Goal: Communication & Community: Share content

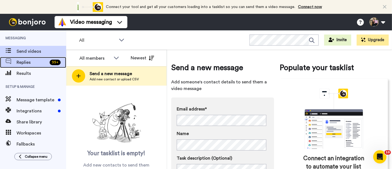
click at [41, 63] on span "Replies" at bounding box center [32, 62] width 31 height 7
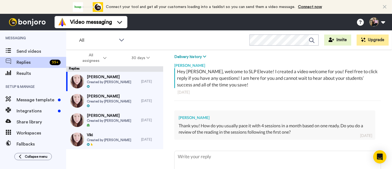
scroll to position [84, 0]
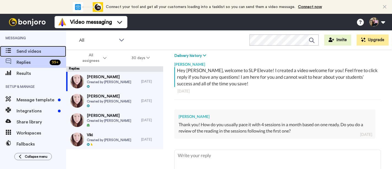
click at [28, 47] on div "Send videos" at bounding box center [33, 51] width 66 height 11
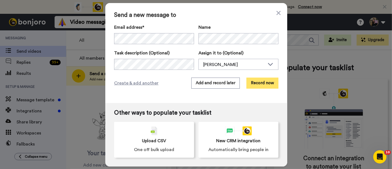
click at [259, 80] on button "Record now" at bounding box center [263, 83] width 32 height 11
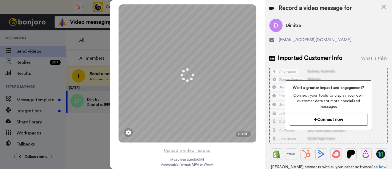
scroll to position [4, 0]
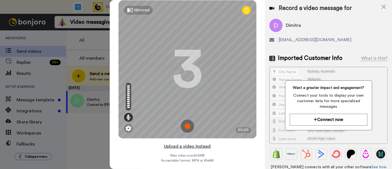
click at [202, 144] on button "Upload a video instead" at bounding box center [187, 146] width 50 height 7
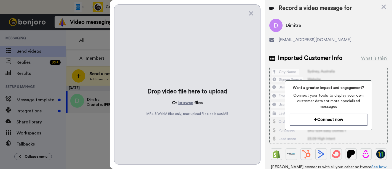
scroll to position [0, 0]
click at [188, 103] on button "browse" at bounding box center [185, 102] width 15 height 7
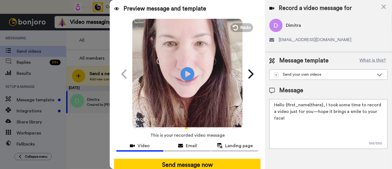
drag, startPoint x: 383, startPoint y: 110, endPoint x: 324, endPoint y: 102, distance: 59.0
click at [324, 102] on textarea "Hello {first_name|there}, I took some time to record a video just for you—hope …" at bounding box center [329, 124] width 118 height 50
paste textarea "welcome to SLP Elevate! I created a video welcome for you! Feel free to click r…"
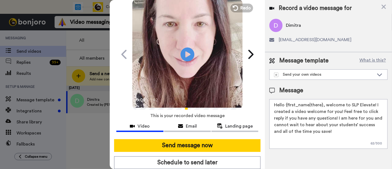
scroll to position [36, 0]
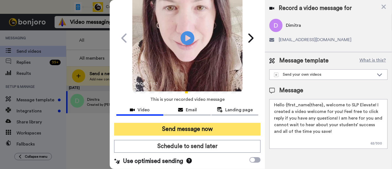
type textarea "Hello {first_name|there}, welcome to SLP Elevate! I created a video welcome for…"
click at [209, 130] on button "Send message now" at bounding box center [187, 129] width 146 height 13
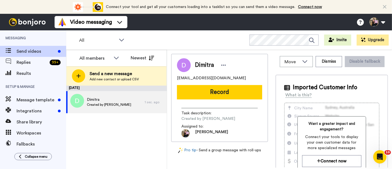
scroll to position [0, 0]
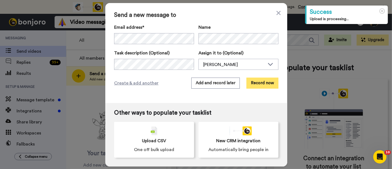
click at [257, 84] on button "Record now" at bounding box center [263, 83] width 32 height 11
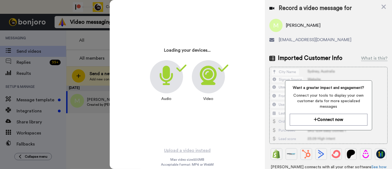
scroll to position [4, 0]
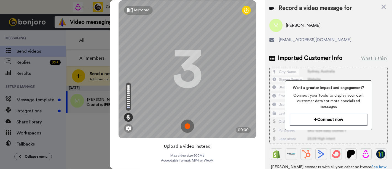
click at [206, 147] on button "Upload a video instead" at bounding box center [187, 146] width 50 height 7
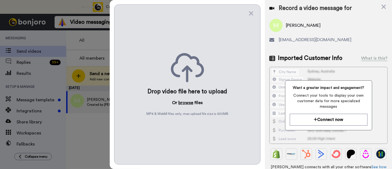
click at [183, 102] on button "browse" at bounding box center [185, 102] width 15 height 7
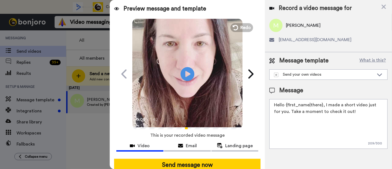
drag, startPoint x: 353, startPoint y: 113, endPoint x: 324, endPoint y: 104, distance: 30.0
click at [324, 104] on textarea "Hello {first_name|there}, I made a short video just for you. Take a moment to c…" at bounding box center [329, 124] width 118 height 50
paste textarea "welcome to SLP Elevate! I created a video welcome for you! Feel free to click r…"
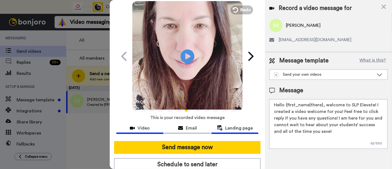
scroll to position [31, 0]
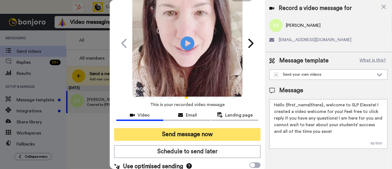
type textarea "Hello {first_name|there}, welcome to SLP Elevate! I created a video welcome for…"
click at [214, 135] on button "Send message now" at bounding box center [187, 134] width 146 height 13
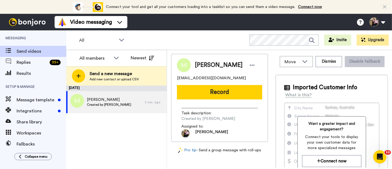
scroll to position [0, 0]
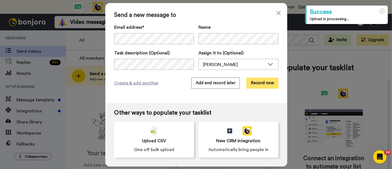
click at [256, 81] on button "Record now" at bounding box center [263, 83] width 32 height 11
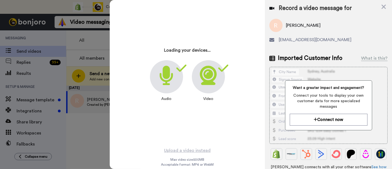
scroll to position [4, 0]
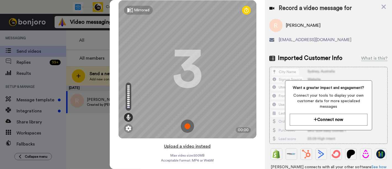
click at [195, 146] on button "Upload a video instead" at bounding box center [187, 146] width 50 height 7
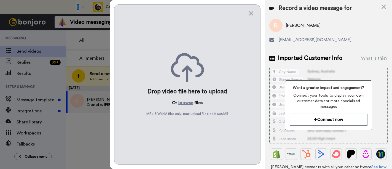
scroll to position [0, 0]
click at [186, 103] on button "browse" at bounding box center [185, 102] width 15 height 7
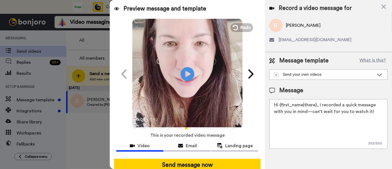
drag, startPoint x: 367, startPoint y: 111, endPoint x: 318, endPoint y: 103, distance: 49.1
click at [318, 103] on textarea "Hi {first_name|there}, I recorded a quick message with you in mind—can’t wait f…" at bounding box center [329, 124] width 118 height 50
paste textarea "welcome to SLP Elevate! I created a video welcome for you! Feel free to click r…"
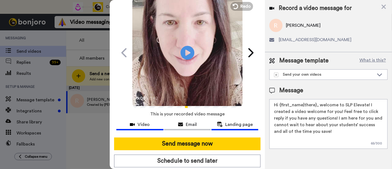
scroll to position [31, 0]
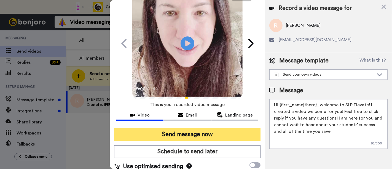
type textarea "Hi {first_name|there}, welcome to SLP Elevate! I created a video welcome for yo…"
click at [228, 134] on button "Send message now" at bounding box center [187, 134] width 146 height 13
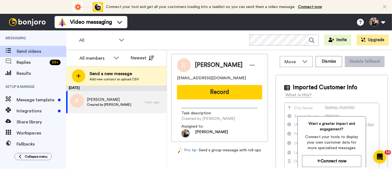
scroll to position [0, 0]
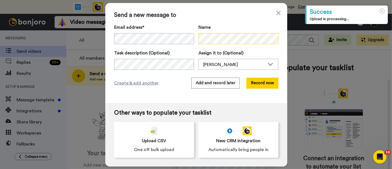
click at [219, 44] on div "Name" at bounding box center [239, 34] width 80 height 21
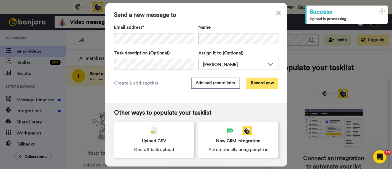
click at [264, 84] on button "Record now" at bounding box center [263, 83] width 32 height 11
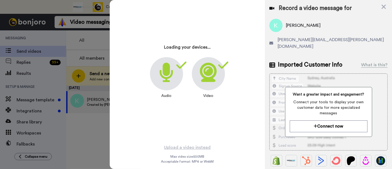
scroll to position [4, 0]
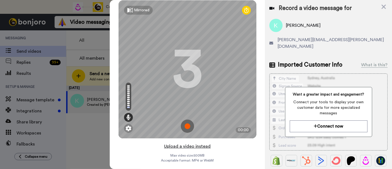
click at [192, 146] on button "Upload a video instead" at bounding box center [187, 146] width 50 height 7
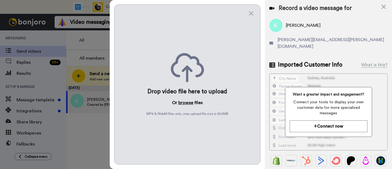
click at [183, 101] on button "browse" at bounding box center [185, 102] width 15 height 7
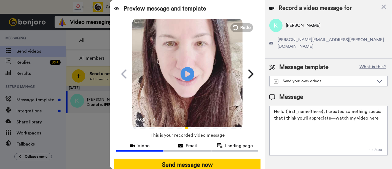
drag, startPoint x: 379, startPoint y: 111, endPoint x: 325, endPoint y: 105, distance: 54.8
click at [325, 106] on textarea "Hello {first_name|there}, I created something special that I think you'll appre…" at bounding box center [329, 131] width 118 height 50
paste textarea "welcome to SLP Elevate! I created a video welcome for you! Feel free to click r…"
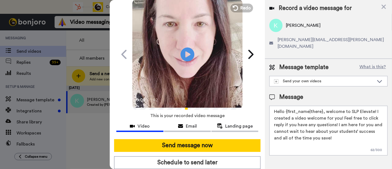
scroll to position [36, 0]
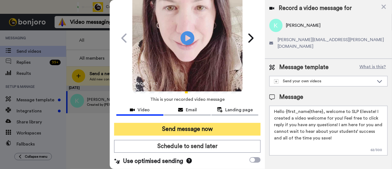
type textarea "Hello {first_name|there}, welcome to SLP Elevate! I created a video welcome for…"
click at [222, 127] on button "Send message now" at bounding box center [187, 129] width 146 height 13
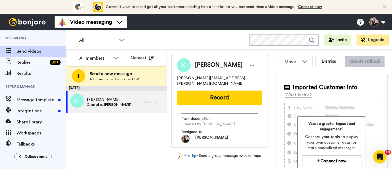
scroll to position [0, 0]
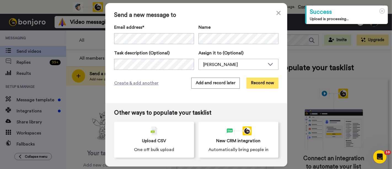
click at [257, 86] on button "Record now" at bounding box center [263, 83] width 32 height 11
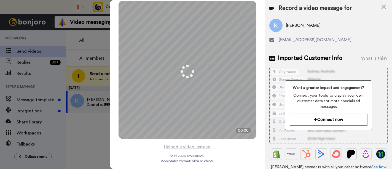
scroll to position [4, 0]
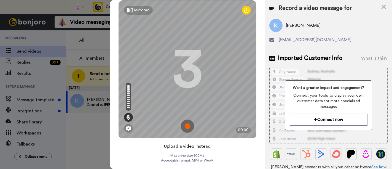
click at [194, 148] on button "Upload a video instead" at bounding box center [187, 146] width 50 height 7
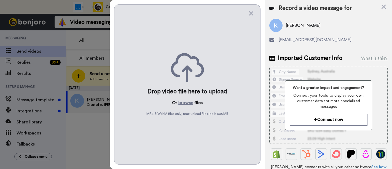
scroll to position [0, 0]
click at [188, 103] on button "browse" at bounding box center [185, 102] width 15 height 7
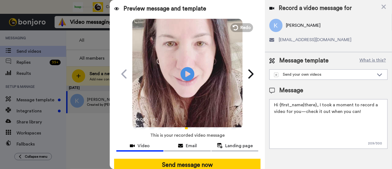
drag, startPoint x: 358, startPoint y: 111, endPoint x: 318, endPoint y: 103, distance: 41.3
click at [318, 103] on textarea "Hi {first_name|there}, I took a moment to record a video for you—check it out w…" at bounding box center [329, 124] width 118 height 50
paste textarea "welcome to SLP Elevate! I created a video welcome for you! Feel free to click r…"
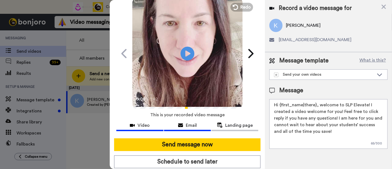
scroll to position [36, 0]
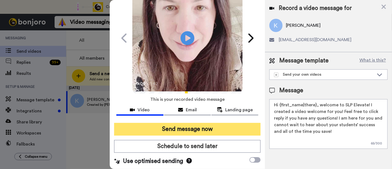
type textarea "Hi {first_name|there}, welcome to SLP Elevate! I created a video welcome for yo…"
click at [204, 127] on button "Send message now" at bounding box center [187, 129] width 146 height 13
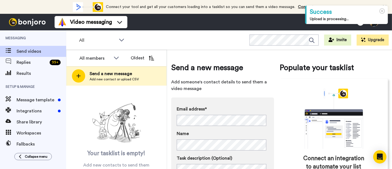
click at [114, 70] on div "Send a new message Add new contact or upload CSV" at bounding box center [116, 75] width 100 height 19
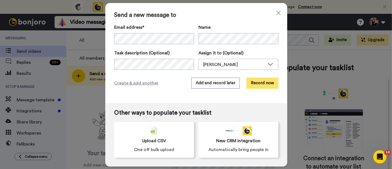
click at [258, 83] on button "Record now" at bounding box center [263, 83] width 32 height 11
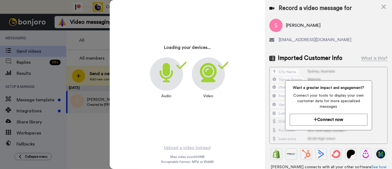
scroll to position [4, 0]
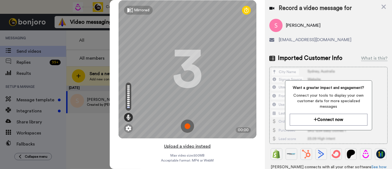
click at [200, 147] on button "Upload a video instead" at bounding box center [187, 146] width 50 height 7
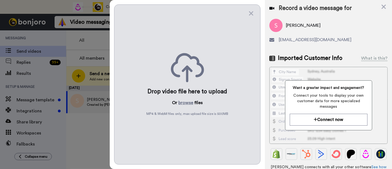
scroll to position [0, 0]
click at [191, 101] on button "browse" at bounding box center [185, 102] width 15 height 7
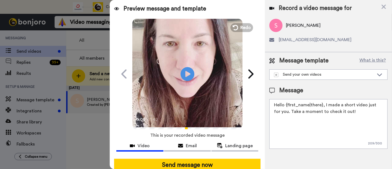
drag, startPoint x: 348, startPoint y: 113, endPoint x: 324, endPoint y: 106, distance: 25.2
click at [324, 106] on textarea "Hello {first_name|there}, I made a short video just for you. Take a moment to c…" at bounding box center [329, 124] width 118 height 50
paste textarea "welcome to SLP Elevate! I created a video welcome for you! Feel free to click r…"
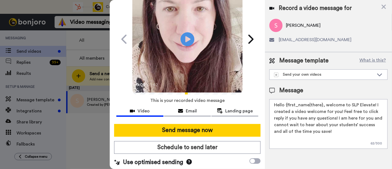
scroll to position [36, 0]
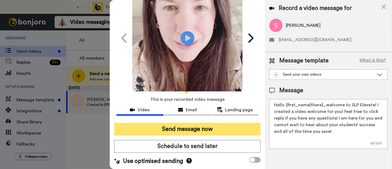
type textarea "Hello {first_name|there}, welcome to SLP Elevate! I created a video welcome for…"
click at [212, 126] on button "Send message now" at bounding box center [187, 129] width 146 height 13
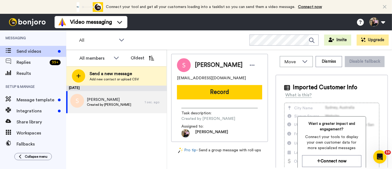
scroll to position [0, 0]
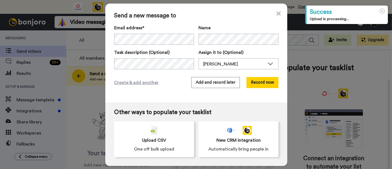
click at [132, 36] on div "Email address*" at bounding box center [154, 35] width 80 height 20
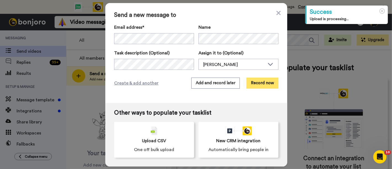
click at [263, 84] on button "Record now" at bounding box center [263, 83] width 32 height 11
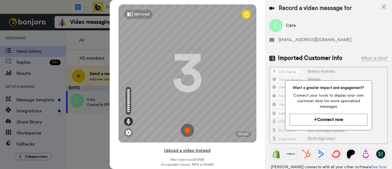
click at [195, 151] on button "Upload a video instead" at bounding box center [187, 150] width 50 height 7
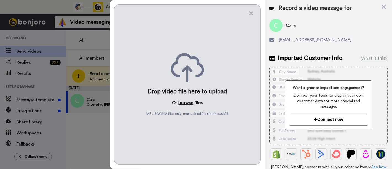
click at [190, 100] on button "browse" at bounding box center [185, 102] width 15 height 7
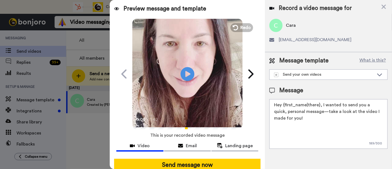
drag, startPoint x: 315, startPoint y: 120, endPoint x: 321, endPoint y: 105, distance: 16.6
click at [321, 105] on textarea "Hey {first_name|there}, I wanted to send you a quick, personal message—take a l…" at bounding box center [329, 124] width 118 height 50
paste textarea "welcome to SLP Elevate! I created a video welcome for you! Feel free to click r…"
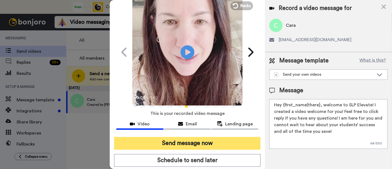
scroll to position [31, 0]
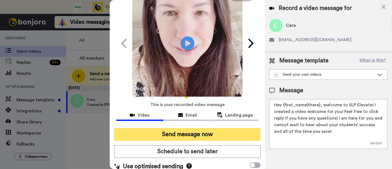
type textarea "Hey {first_name|there}, welcome to SLP Elevate! I created a video welcome for y…"
click at [198, 135] on button "Send message now" at bounding box center [187, 134] width 146 height 13
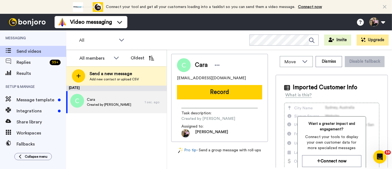
scroll to position [0, 0]
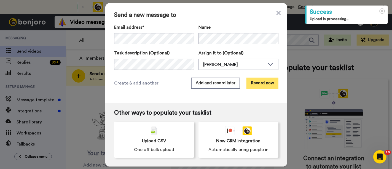
click at [261, 81] on button "Record now" at bounding box center [263, 83] width 32 height 11
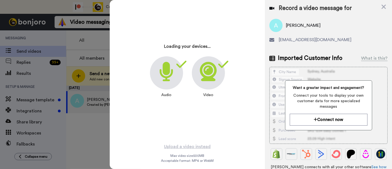
scroll to position [4, 0]
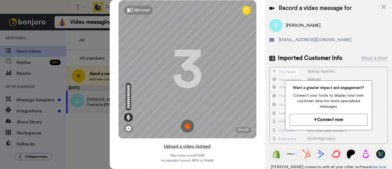
click at [197, 143] on button "Upload a video instead" at bounding box center [187, 146] width 50 height 7
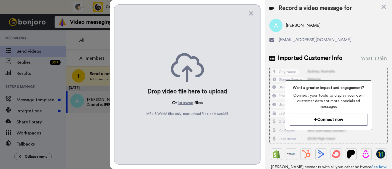
scroll to position [0, 0]
click at [188, 104] on button "browse" at bounding box center [185, 102] width 15 height 7
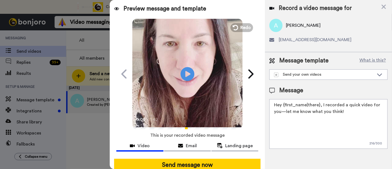
drag, startPoint x: 352, startPoint y: 113, endPoint x: 321, endPoint y: 100, distance: 33.9
click at [321, 100] on textarea "Hey {first_name|there}, I recorded a quick video for you—let me know what you t…" at bounding box center [329, 124] width 118 height 50
paste textarea "welcome to SLP Elevate! I created a video welcome for you! Feel free to click r…"
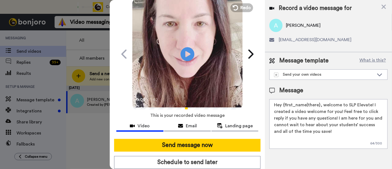
scroll to position [36, 0]
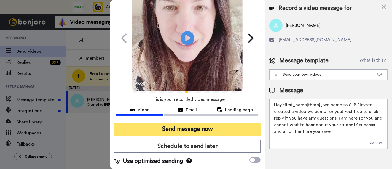
type textarea "Hey {first_name|there}, welcome to SLP Elevate! I created a video welcome for y…"
click at [177, 126] on button "Send message now" at bounding box center [187, 129] width 146 height 13
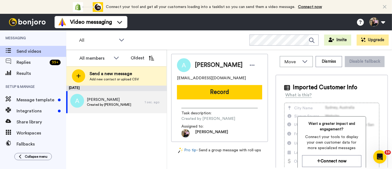
scroll to position [0, 0]
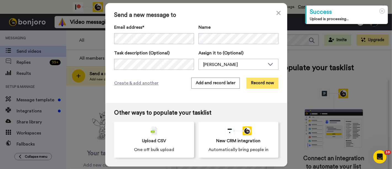
click at [274, 80] on button "Record now" at bounding box center [263, 83] width 32 height 11
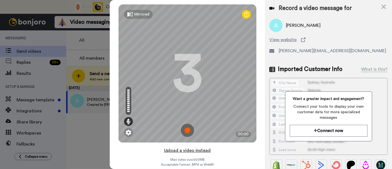
click at [199, 149] on button "Upload a video instead" at bounding box center [187, 150] width 50 height 7
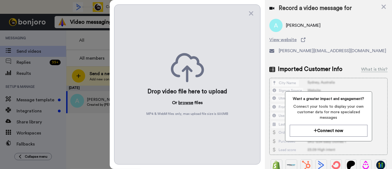
click at [182, 105] on button "browse" at bounding box center [185, 102] width 15 height 7
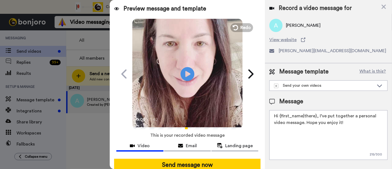
drag, startPoint x: 352, startPoint y: 121, endPoint x: 318, endPoint y: 114, distance: 34.1
click at [318, 114] on textarea "Hi {first_name|there}, I’ve put together a personal video message. Hope you enj…" at bounding box center [329, 135] width 118 height 50
paste textarea "welcome to SLP Elevate! I created a video welcome for you! Feel free to click r…"
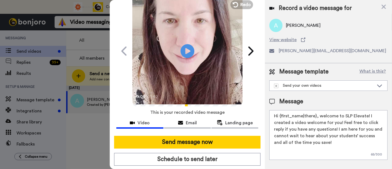
scroll to position [31, 0]
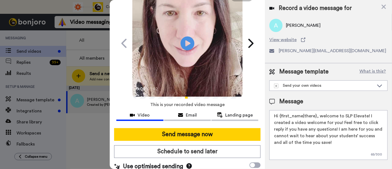
type textarea "Hi {first_name|there}, welcome to SLP Elevate! I created a video welcome for yo…"
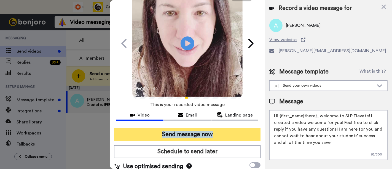
click at [226, 128] on div "Preview message and template Play/Pause 0:00 / 1:42 Just for you: A message fro…" at bounding box center [187, 84] width 155 height 169
click at [226, 130] on button "Send message now" at bounding box center [187, 134] width 146 height 13
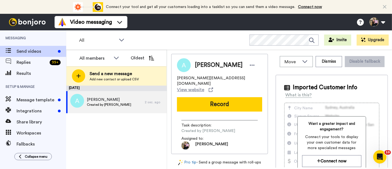
scroll to position [0, 0]
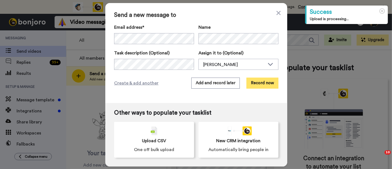
click at [262, 85] on button "Record now" at bounding box center [263, 83] width 32 height 11
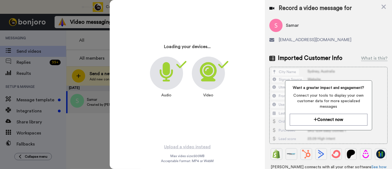
scroll to position [4, 0]
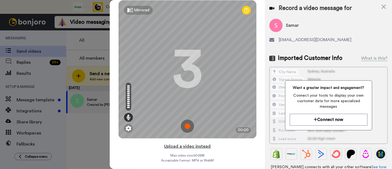
click at [199, 146] on button "Upload a video instead" at bounding box center [187, 146] width 50 height 7
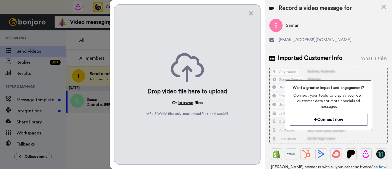
click at [186, 103] on button "browse" at bounding box center [185, 102] width 15 height 7
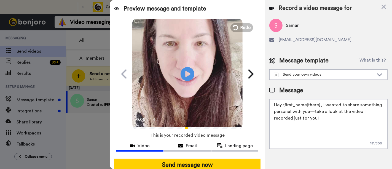
drag, startPoint x: 326, startPoint y: 116, endPoint x: 321, endPoint y: 101, distance: 15.5
click at [321, 101] on textarea "Hey {first_name|there}, I wanted to share something personal with you—take a lo…" at bounding box center [329, 124] width 118 height 50
paste textarea "welcome to SLP Elevate! I created a video welcome for you! Feel free to click r…"
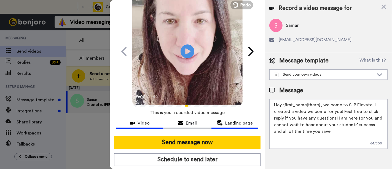
scroll to position [31, 0]
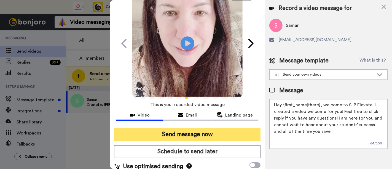
type textarea "Hey {first_name|there}, welcome to SLP Elevate! I created a video welcome for y…"
click at [225, 133] on button "Send message now" at bounding box center [187, 134] width 146 height 13
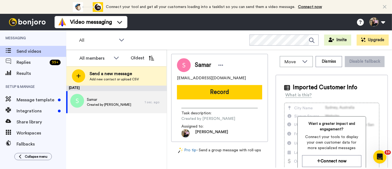
scroll to position [0, 0]
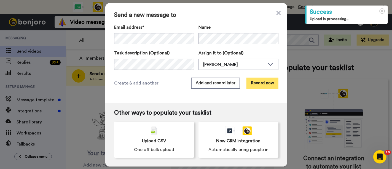
click at [261, 80] on button "Record now" at bounding box center [263, 83] width 32 height 11
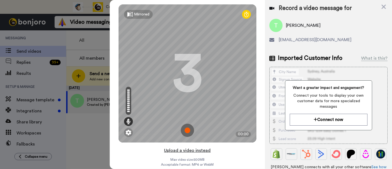
click at [191, 151] on button "Upload a video instead" at bounding box center [187, 150] width 50 height 7
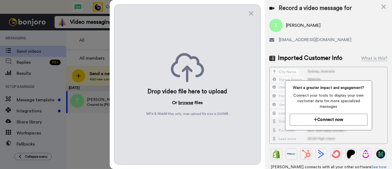
click at [188, 104] on button "browse" at bounding box center [185, 102] width 15 height 7
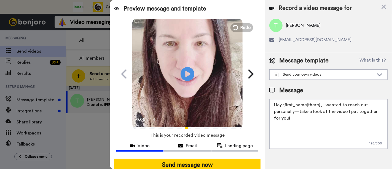
drag, startPoint x: 322, startPoint y: 120, endPoint x: 322, endPoint y: 106, distance: 14.1
click at [322, 106] on textarea "Hey {first_name|there}, I wanted to reach out personally—take a look at the vid…" at bounding box center [329, 124] width 118 height 50
paste textarea "welcome to SLP Elevate! I created a video welcome for you! Feel free to click r…"
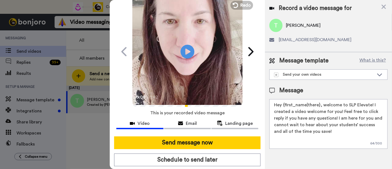
scroll to position [31, 0]
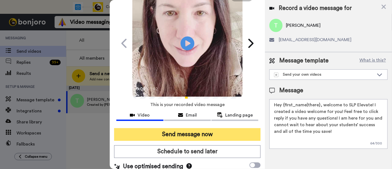
type textarea "Hey {first_name|there}, welcome to SLP Elevate! I created a video welcome for y…"
click at [230, 130] on button "Send message now" at bounding box center [187, 134] width 146 height 13
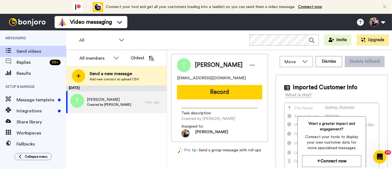
scroll to position [0, 0]
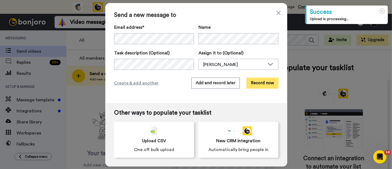
click at [252, 81] on button "Record now" at bounding box center [263, 83] width 32 height 11
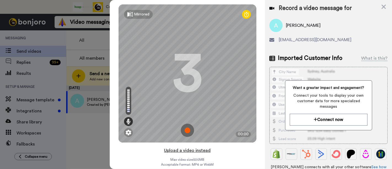
click at [204, 151] on button "Upload a video instead" at bounding box center [187, 150] width 50 height 7
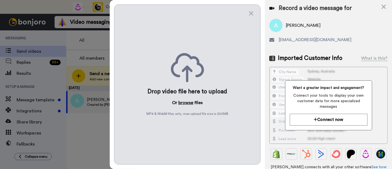
click at [187, 104] on button "browse" at bounding box center [185, 102] width 15 height 7
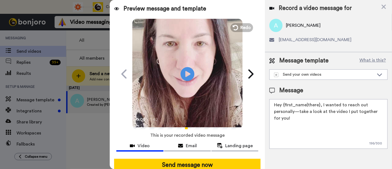
drag, startPoint x: 325, startPoint y: 118, endPoint x: 321, endPoint y: 106, distance: 12.0
click at [321, 106] on textarea "Hey {first_name|there}, I wanted to reach out personally—take a look at the vid…" at bounding box center [329, 124] width 118 height 50
paste textarea "welcome to SLP Elevate! I created a video welcome for you! Feel free to click r…"
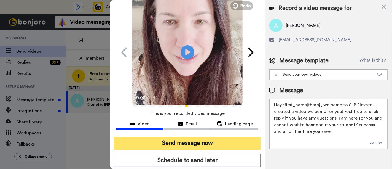
scroll to position [31, 0]
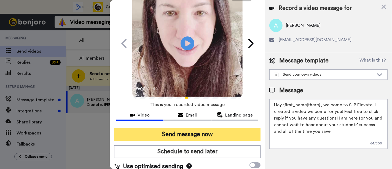
type textarea "Hey {first_name|there}, welcome to SLP Elevate! I created a video welcome for y…"
click at [186, 134] on button "Send message now" at bounding box center [187, 134] width 146 height 13
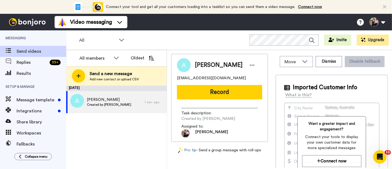
scroll to position [0, 0]
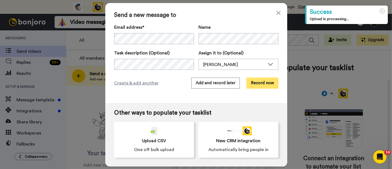
click at [255, 80] on button "Record now" at bounding box center [263, 83] width 32 height 11
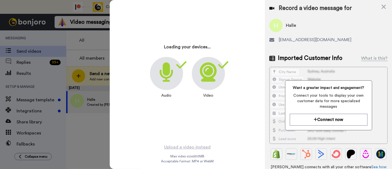
scroll to position [4, 0]
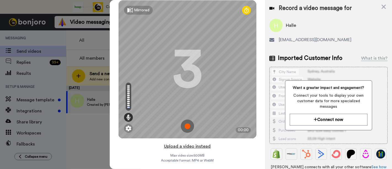
click at [205, 147] on button "Upload a video instead" at bounding box center [187, 146] width 50 height 7
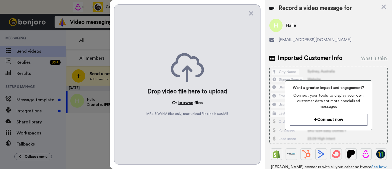
click at [188, 105] on button "browse" at bounding box center [185, 102] width 15 height 7
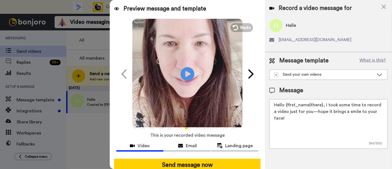
drag, startPoint x: 386, startPoint y: 112, endPoint x: 324, endPoint y: 103, distance: 62.4
click at [324, 103] on textarea "Hello {first_name|there}, I took some time to record a video just for you—hope …" at bounding box center [329, 124] width 118 height 50
paste textarea "welcome to SLP Elevate! I created a video welcome for you! Feel free to click r…"
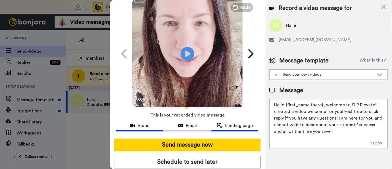
scroll to position [36, 0]
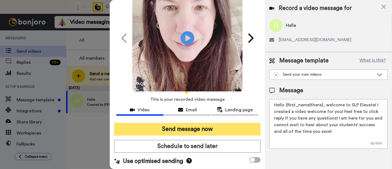
type textarea "Hello {first_name|there}, welcome to SLP Elevate! I created a video welcome for…"
click at [215, 129] on button "Send message now" at bounding box center [187, 129] width 146 height 13
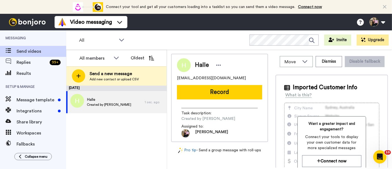
scroll to position [0, 0]
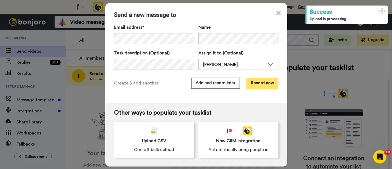
click at [253, 87] on button "Record now" at bounding box center [263, 83] width 32 height 11
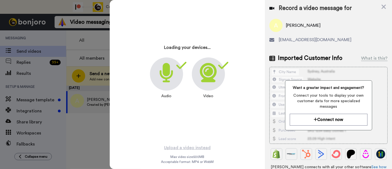
scroll to position [4, 0]
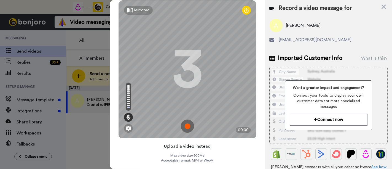
click at [183, 145] on button "Upload a video instead" at bounding box center [187, 146] width 50 height 7
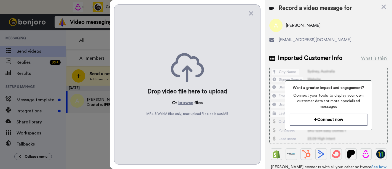
scroll to position [0, 0]
click at [187, 103] on button "browse" at bounding box center [185, 102] width 15 height 7
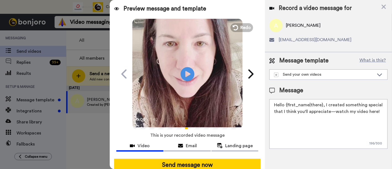
drag, startPoint x: 375, startPoint y: 111, endPoint x: 325, endPoint y: 105, distance: 50.5
click at [325, 105] on textarea "Hello {first_name|there}, I created something special that I think you'll appre…" at bounding box center [329, 124] width 118 height 50
paste textarea "welcome to SLP Elevate! I created a video welcome for you! Feel free to click r…"
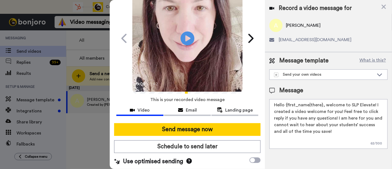
scroll to position [36, 0]
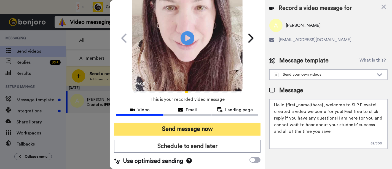
type textarea "Hello {first_name|there}, welcome to SLP Elevate! I created a video welcome for…"
click at [239, 130] on button "Send message now" at bounding box center [187, 129] width 146 height 13
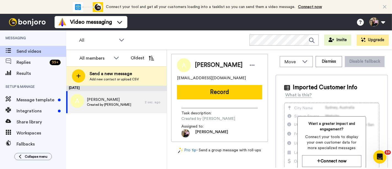
scroll to position [0, 0]
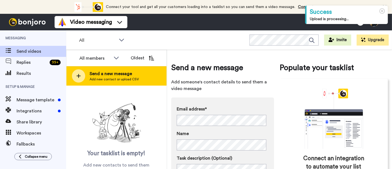
click at [137, 81] on div "Send a new message Add new contact or upload CSV" at bounding box center [116, 75] width 100 height 19
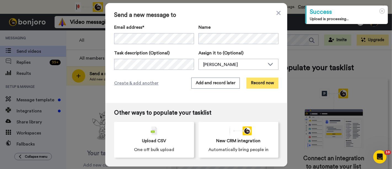
click at [268, 86] on button "Record now" at bounding box center [263, 83] width 32 height 11
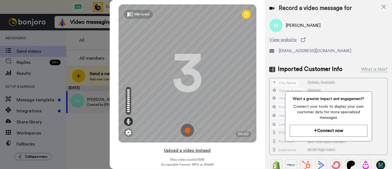
click at [195, 153] on button "Upload a video instead" at bounding box center [187, 150] width 50 height 7
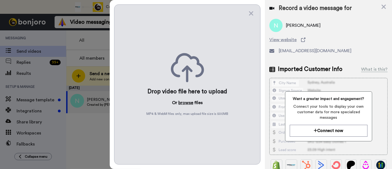
click at [182, 105] on button "browse" at bounding box center [185, 102] width 15 height 7
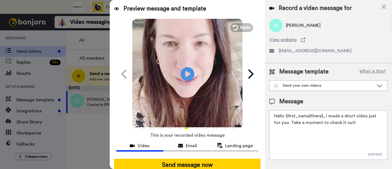
drag, startPoint x: 350, startPoint y: 122, endPoint x: 324, endPoint y: 116, distance: 26.6
click at [324, 116] on textarea "Hello {first_name|there}, I made a short video just for you. Take a moment to c…" at bounding box center [329, 135] width 118 height 50
paste textarea "welcome to SLP Elevate! I created a video welcome for you! Feel free to click r…"
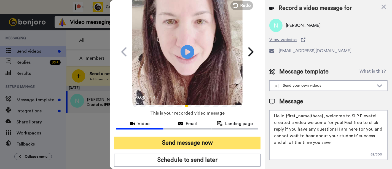
scroll to position [31, 0]
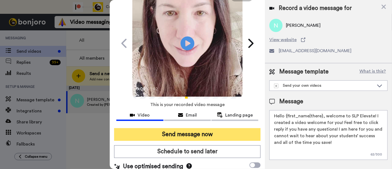
type textarea "Hello {first_name|there}, welcome to SLP Elevate! I created a video welcome for…"
click at [231, 132] on button "Send message now" at bounding box center [187, 134] width 146 height 13
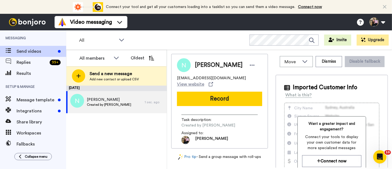
scroll to position [0, 0]
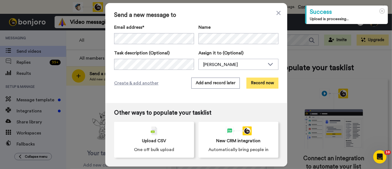
click at [257, 87] on button "Record now" at bounding box center [263, 83] width 32 height 11
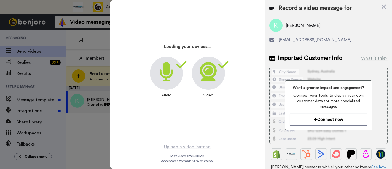
scroll to position [4, 0]
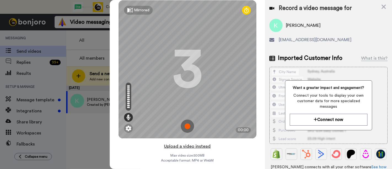
click at [197, 145] on button "Upload a video instead" at bounding box center [187, 146] width 50 height 7
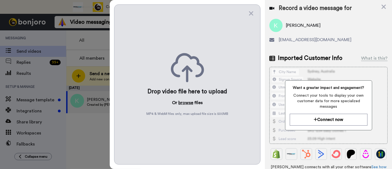
click at [190, 104] on button "browse" at bounding box center [185, 102] width 15 height 7
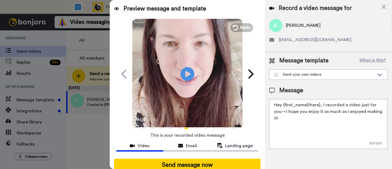
drag, startPoint x: 380, startPoint y: 114, endPoint x: 322, endPoint y: 104, distance: 59.2
click at [322, 104] on textarea "Hey {first_name|there}, I recorded a video just for you—I hope you enjoy it as …" at bounding box center [329, 124] width 118 height 50
paste textarea "welcome to SLP Elevate! I created a video welcome for you! Feel free to click r…"
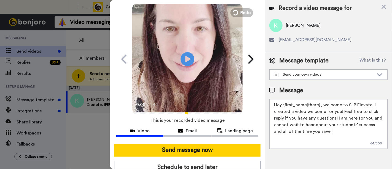
scroll to position [36, 0]
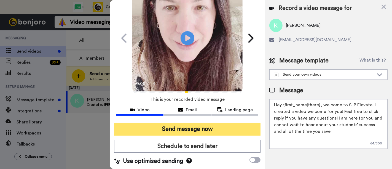
type textarea "Hey {first_name|there}, welcome to SLP Elevate! I created a video welcome for y…"
click at [206, 127] on button "Send message now" at bounding box center [187, 129] width 146 height 13
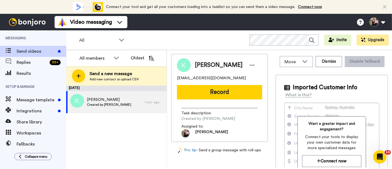
scroll to position [0, 0]
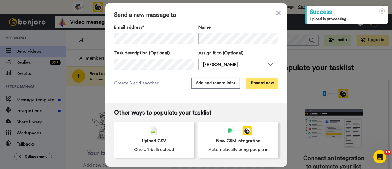
click at [255, 86] on button "Record now" at bounding box center [263, 83] width 32 height 11
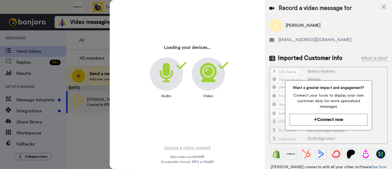
scroll to position [4, 0]
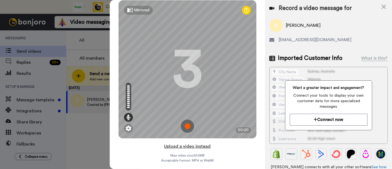
click at [204, 147] on button "Upload a video instead" at bounding box center [187, 146] width 50 height 7
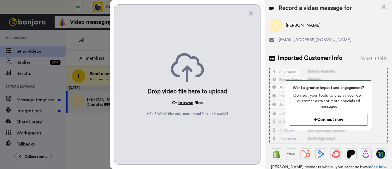
click at [191, 103] on button "browse" at bounding box center [185, 102] width 15 height 7
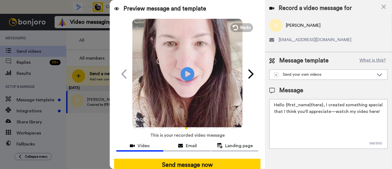
drag, startPoint x: 381, startPoint y: 114, endPoint x: 324, endPoint y: 105, distance: 57.9
click at [324, 105] on textarea "Hello {first_name|there}, I created something special that I think you'll appre…" at bounding box center [329, 124] width 118 height 50
paste textarea "welcome to SLP Elevate! I created a video welcome for you! Feel free to click r…"
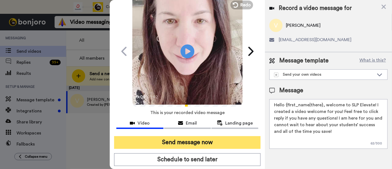
scroll to position [31, 0]
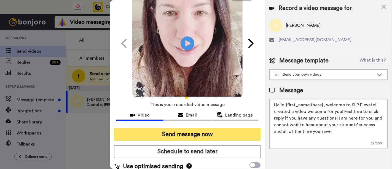
type textarea "Hello {first_name|there}, welcome to SLP Elevate! I created a video welcome for…"
click at [245, 134] on button "Send message now" at bounding box center [187, 134] width 146 height 13
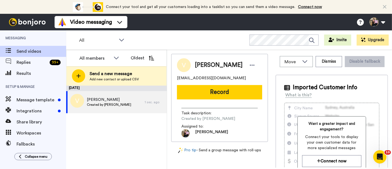
scroll to position [0, 0]
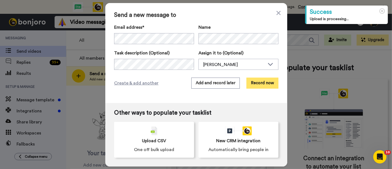
click at [252, 84] on button "Record now" at bounding box center [263, 83] width 32 height 11
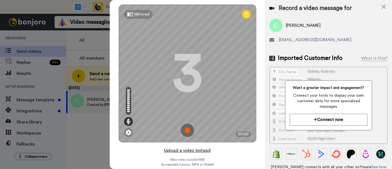
click at [199, 151] on button "Upload a video instead" at bounding box center [187, 150] width 50 height 7
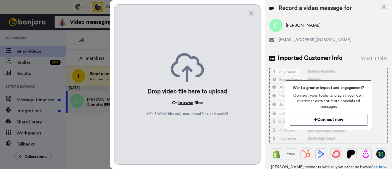
click at [189, 103] on button "browse" at bounding box center [185, 102] width 15 height 7
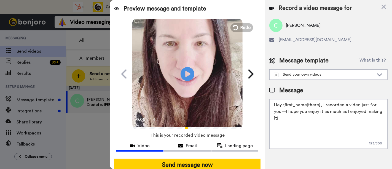
drag, startPoint x: 381, startPoint y: 111, endPoint x: 321, endPoint y: 105, distance: 60.2
click at [321, 105] on textarea "Hey {first_name|there}, I recorded a video just for you—I hope you enjoy it as …" at bounding box center [329, 124] width 118 height 50
paste textarea "welcome to SLP Elevate! I created a video welcome for you! Feel free to click r…"
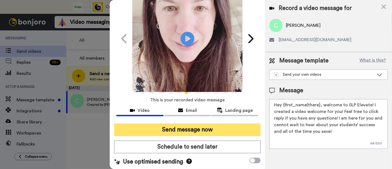
scroll to position [36, 0]
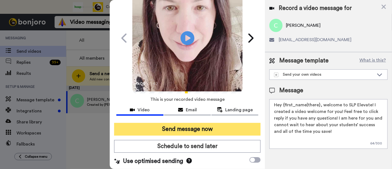
type textarea "Hey {first_name|there}, welcome to SLP Elevate! I created a video welcome for y…"
click at [202, 128] on button "Send message now" at bounding box center [187, 129] width 146 height 13
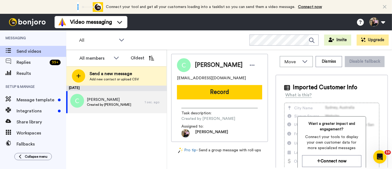
scroll to position [0, 0]
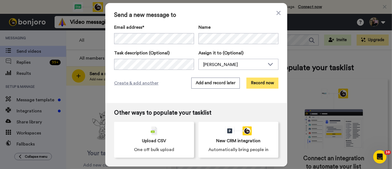
click at [264, 86] on button "Record now" at bounding box center [263, 83] width 32 height 11
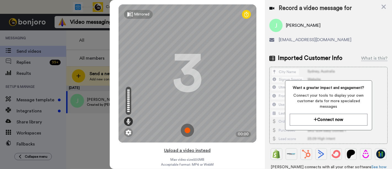
click at [204, 150] on button "Upload a video instead" at bounding box center [187, 150] width 50 height 7
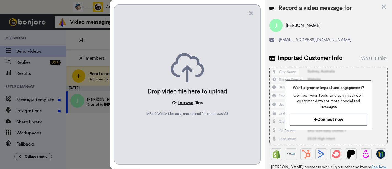
click at [186, 102] on button "browse" at bounding box center [185, 102] width 15 height 7
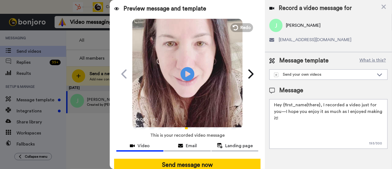
drag, startPoint x: 380, startPoint y: 111, endPoint x: 322, endPoint y: 103, distance: 58.8
click at [322, 103] on textarea "Hey {first_name|there}, I recorded a video just for you—I hope you enjoy it as …" at bounding box center [329, 124] width 118 height 50
paste textarea "welcome to SLP Elevate! I created a video welcome for you! Feel free to click r…"
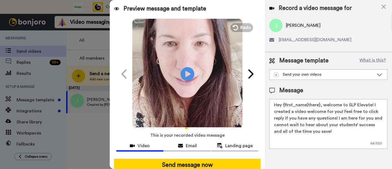
scroll to position [31, 0]
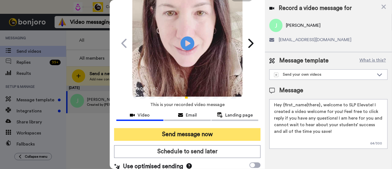
type textarea "Hey {first_name|there}, welcome to SLP Elevate! I created a video welcome for y…"
click at [238, 133] on button "Send message now" at bounding box center [187, 134] width 146 height 13
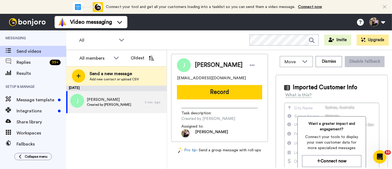
scroll to position [0, 0]
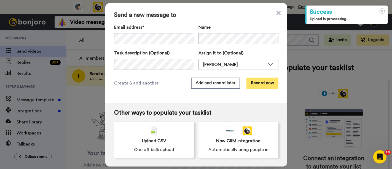
click at [262, 86] on button "Record now" at bounding box center [263, 83] width 32 height 11
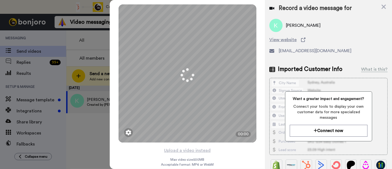
scroll to position [4, 0]
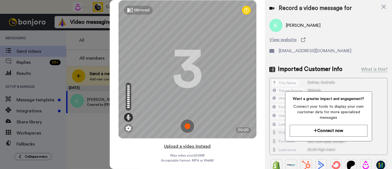
click at [199, 146] on button "Upload a video instead" at bounding box center [187, 146] width 50 height 7
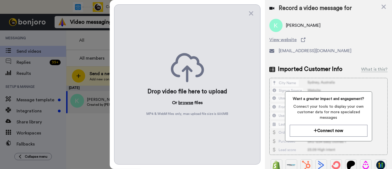
click at [189, 101] on button "browse" at bounding box center [185, 102] width 15 height 7
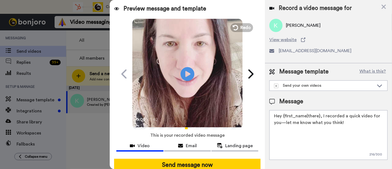
drag, startPoint x: 347, startPoint y: 121, endPoint x: 321, endPoint y: 115, distance: 26.5
click at [321, 115] on textarea "Hey {first_name|there}, I recorded a quick video for you—let me know what you t…" at bounding box center [329, 135] width 118 height 50
paste textarea "welcome to SLP Elevate! I created a video welcome for you! Feel free to click r…"
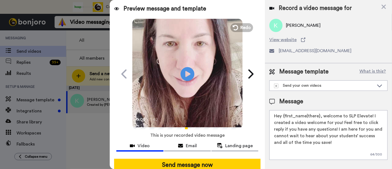
scroll to position [31, 0]
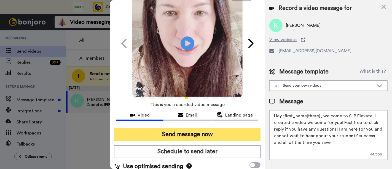
type textarea "Hey {first_name|there}, welcome to SLP Elevate! I created a video welcome for y…"
click at [219, 132] on button "Send message now" at bounding box center [187, 134] width 146 height 13
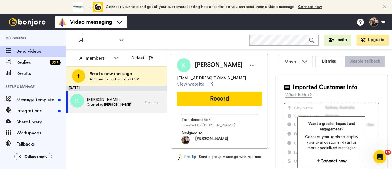
scroll to position [0, 0]
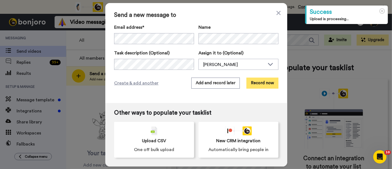
click at [247, 80] on button "Record now" at bounding box center [263, 83] width 32 height 11
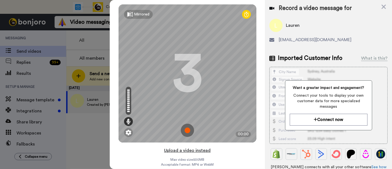
click at [171, 150] on button "Upload a video instead" at bounding box center [187, 150] width 50 height 7
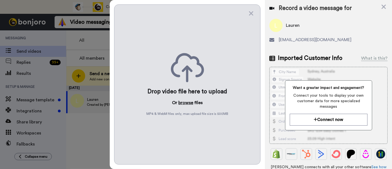
click at [184, 102] on button "browse" at bounding box center [185, 102] width 15 height 7
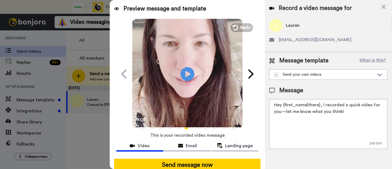
drag, startPoint x: 351, startPoint y: 111, endPoint x: 321, endPoint y: 103, distance: 30.5
click at [321, 103] on textarea "Hey {first_name|there}, I recorded a quick video for you—let me know what you t…" at bounding box center [329, 124] width 118 height 50
paste textarea "welcome to SLP Elevate! I created a video welcome for you! Feel free to click r…"
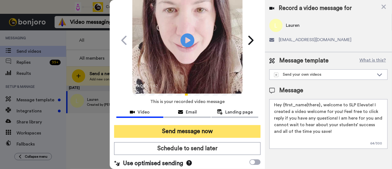
scroll to position [36, 0]
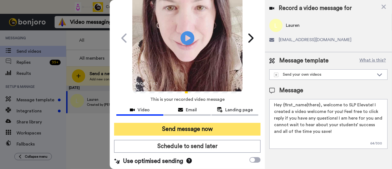
type textarea "Hey {first_name|there}, welcome to SLP Elevate! I created a video welcome for y…"
click at [231, 128] on button "Send message now" at bounding box center [187, 129] width 146 height 13
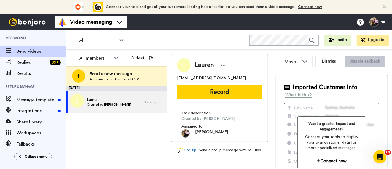
scroll to position [0, 0]
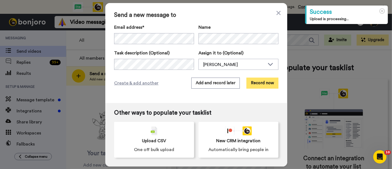
click at [262, 83] on button "Record now" at bounding box center [263, 83] width 32 height 11
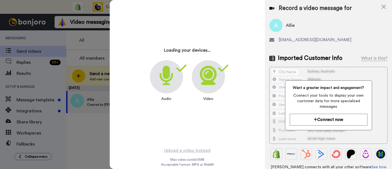
scroll to position [4, 0]
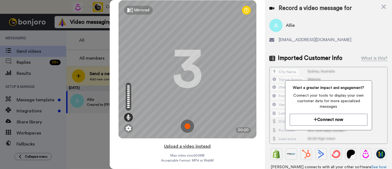
click at [198, 146] on button "Upload a video instead" at bounding box center [187, 146] width 50 height 7
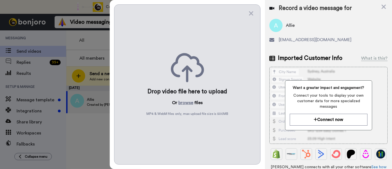
scroll to position [0, 0]
click at [184, 103] on button "browse" at bounding box center [185, 102] width 15 height 7
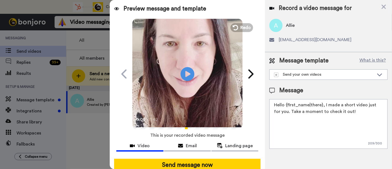
drag, startPoint x: 351, startPoint y: 114, endPoint x: 325, endPoint y: 103, distance: 28.3
click at [325, 103] on textarea "Hello {first_name|there}, I made a short video just for you. Take a moment to c…" at bounding box center [329, 124] width 118 height 50
paste textarea "welcome to SLP Elevate! I created a video welcome for you! Feel free to click r…"
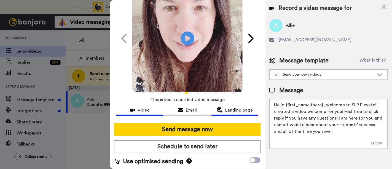
scroll to position [36, 0]
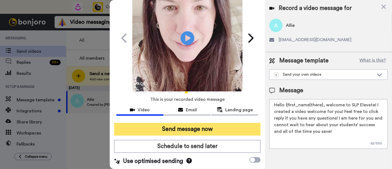
type textarea "Hello {first_name|there}, welcome to SLP Elevate! I created a video welcome for…"
click at [232, 127] on button "Send message now" at bounding box center [187, 129] width 146 height 13
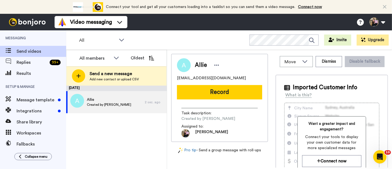
scroll to position [0, 0]
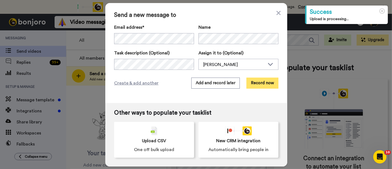
click at [253, 81] on button "Record now" at bounding box center [263, 83] width 32 height 11
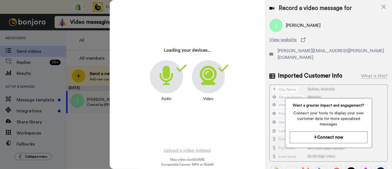
click at [167, 116] on div "Loading your devices... Audio Video" at bounding box center [188, 73] width 138 height 138
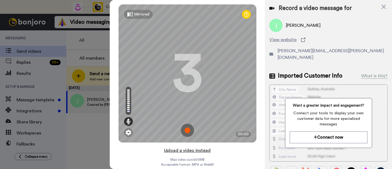
click at [202, 152] on button "Upload a video instead" at bounding box center [187, 150] width 50 height 7
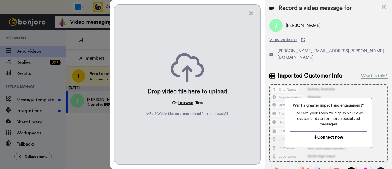
click at [187, 101] on button "browse" at bounding box center [185, 102] width 15 height 7
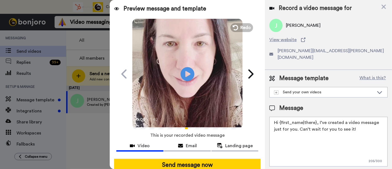
drag, startPoint x: 355, startPoint y: 121, endPoint x: 318, endPoint y: 116, distance: 37.1
click at [318, 117] on textarea "Hi {first_name|there}, I’ve created a video message just for you. Can’t wait fo…" at bounding box center [329, 142] width 118 height 50
paste textarea "welcome to SLP Elevate! I created a video welcome for you! Feel free to click r…"
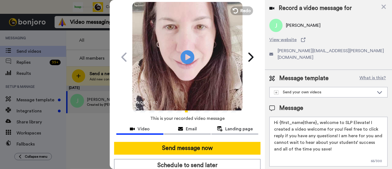
scroll to position [31, 0]
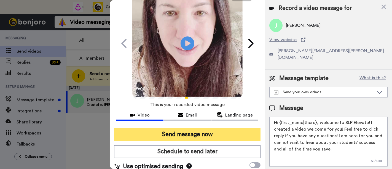
type textarea "Hi {first_name|there}, welcome to SLP Elevate! I created a video welcome for yo…"
click at [228, 131] on button "Send message now" at bounding box center [187, 134] width 146 height 13
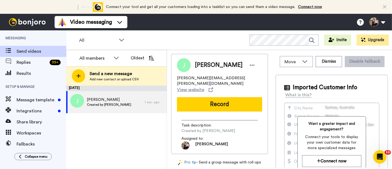
scroll to position [0, 0]
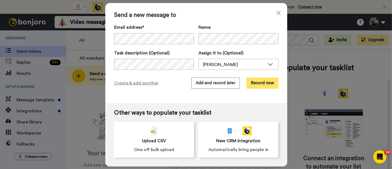
click at [258, 85] on button "Record now" at bounding box center [263, 83] width 32 height 11
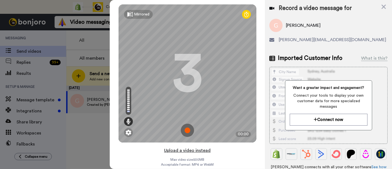
click at [185, 150] on button "Upload a video instead" at bounding box center [187, 150] width 50 height 7
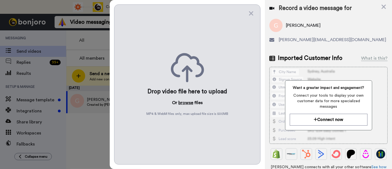
click at [187, 103] on button "browse" at bounding box center [185, 102] width 15 height 7
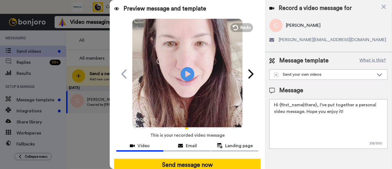
drag, startPoint x: 344, startPoint y: 113, endPoint x: 317, endPoint y: 106, distance: 28.2
click at [317, 106] on textarea "Hi {first_name|there}, I’ve put together a personal video message. Hope you enj…" at bounding box center [329, 124] width 118 height 50
paste textarea "welcome to SLP Elevate! I created a video welcome for you! Feel free to click r…"
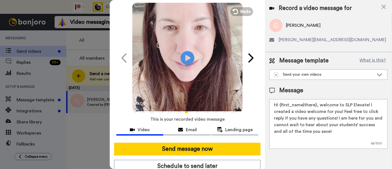
scroll to position [36, 0]
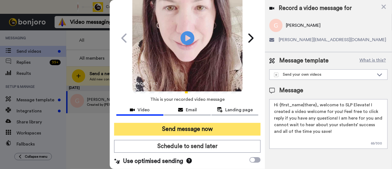
type textarea "Hi {first_name|there}, welcome to SLP Elevate! I created a video welcome for yo…"
click at [232, 126] on button "Send message now" at bounding box center [187, 129] width 146 height 13
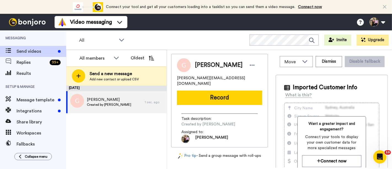
scroll to position [0, 0]
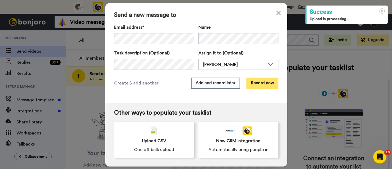
click at [270, 81] on button "Record now" at bounding box center [263, 83] width 32 height 11
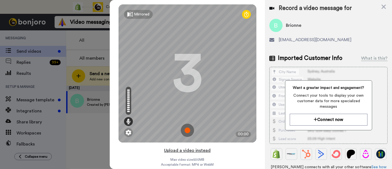
click at [202, 150] on button "Upload a video instead" at bounding box center [187, 150] width 50 height 7
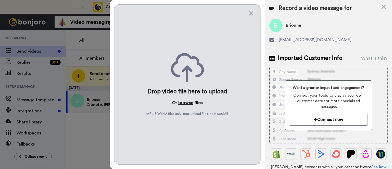
click at [189, 105] on button "browse" at bounding box center [185, 102] width 15 height 7
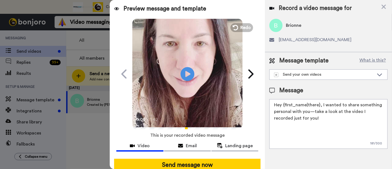
drag, startPoint x: 315, startPoint y: 121, endPoint x: 321, endPoint y: 108, distance: 15.1
click at [321, 108] on textarea "Hey {first_name|there}, I wanted to share something personal with you—take a lo…" at bounding box center [329, 124] width 118 height 50
paste textarea "welcome to SLP Elevate! I created a video welcome for you! Feel free to click r…"
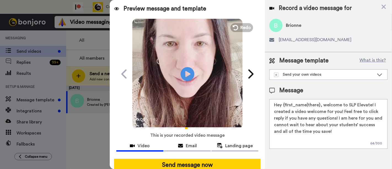
scroll to position [36, 0]
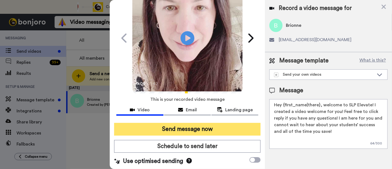
type textarea "Hey {first_name|there}, welcome to SLP Elevate! I created a video welcome for y…"
click at [221, 130] on button "Send message now" at bounding box center [187, 129] width 146 height 13
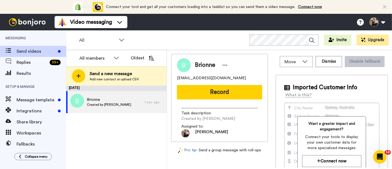
scroll to position [0, 0]
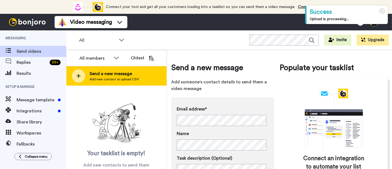
click at [151, 81] on div "Send a new message Add new contact or upload CSV" at bounding box center [116, 75] width 100 height 19
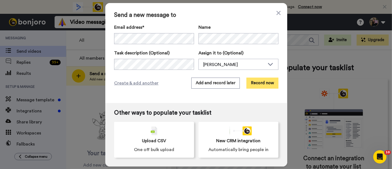
click at [255, 85] on button "Record now" at bounding box center [263, 83] width 32 height 11
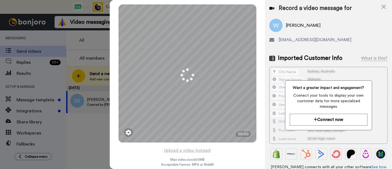
scroll to position [4, 0]
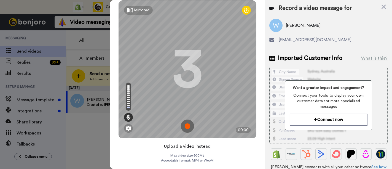
click at [191, 146] on button "Upload a video instead" at bounding box center [187, 146] width 50 height 7
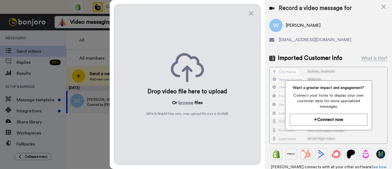
scroll to position [0, 0]
click at [189, 105] on button "browse" at bounding box center [185, 102] width 15 height 7
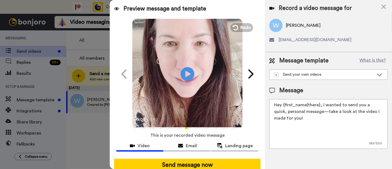
drag, startPoint x: 313, startPoint y: 121, endPoint x: 321, endPoint y: 108, distance: 15.5
click at [321, 108] on textarea "Hey {first_name|there}, I wanted to send you a quick, personal message—take a l…" at bounding box center [329, 124] width 118 height 50
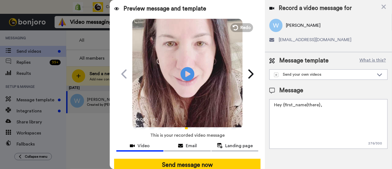
paste textarea "welcome to SLP Elevate! I created a video welcome for you! Feel free to click r…"
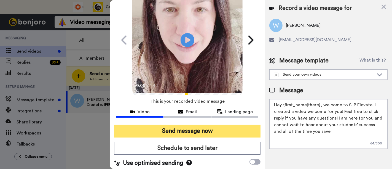
scroll to position [36, 0]
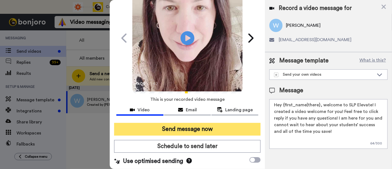
type textarea "Hey {first_name|there}, welcome to SLP Elevate! I created a video welcome for y…"
click at [210, 125] on button "Send message now" at bounding box center [187, 129] width 146 height 13
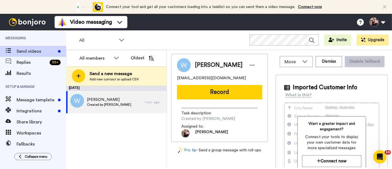
scroll to position [0, 0]
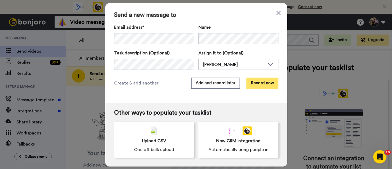
click at [251, 79] on button "Record now" at bounding box center [263, 83] width 32 height 11
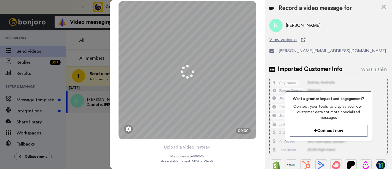
scroll to position [4, 0]
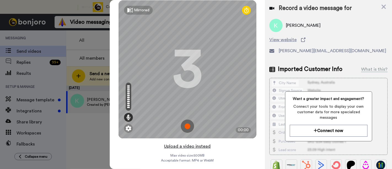
click at [191, 145] on button "Upload a video instead" at bounding box center [187, 146] width 50 height 7
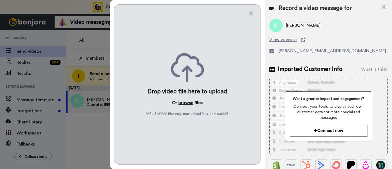
click at [188, 105] on button "browse" at bounding box center [185, 102] width 15 height 7
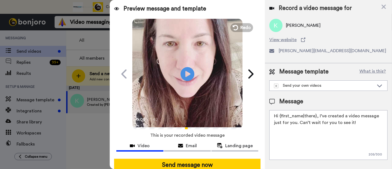
drag, startPoint x: 358, startPoint y: 120, endPoint x: 318, endPoint y: 112, distance: 40.2
click at [318, 112] on textarea "Hi {first_name|there}, I’ve created a video message just for you. Can’t wait fo…" at bounding box center [329, 135] width 118 height 50
paste textarea "welcome to SLP Elevate! I created a video welcome for you! Feel free to click r…"
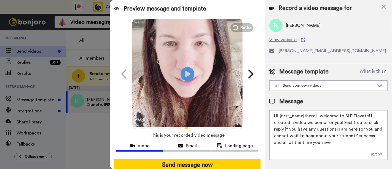
scroll to position [31, 0]
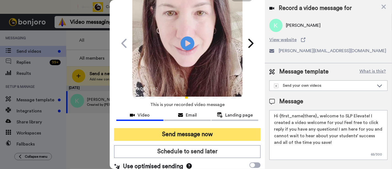
type textarea "Hi {first_name|there}, welcome to SLP Elevate! I created a video welcome for yo…"
click at [209, 135] on button "Send message now" at bounding box center [187, 134] width 146 height 13
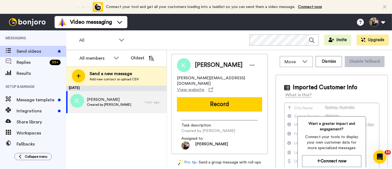
scroll to position [0, 0]
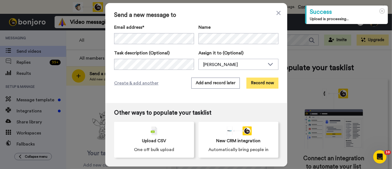
click at [254, 83] on button "Record now" at bounding box center [263, 83] width 32 height 11
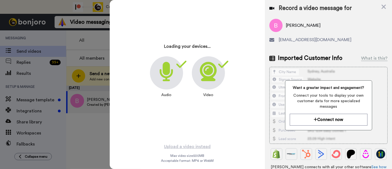
scroll to position [4, 0]
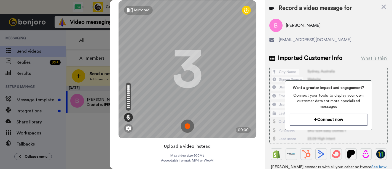
click at [208, 146] on button "Upload a video instead" at bounding box center [187, 146] width 50 height 7
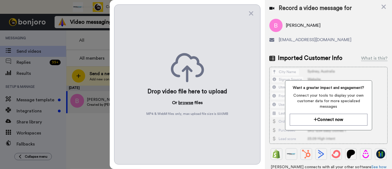
click at [188, 103] on button "browse" at bounding box center [185, 102] width 15 height 7
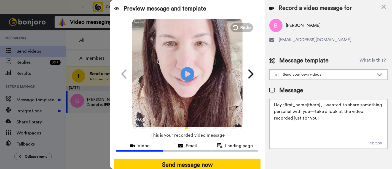
drag, startPoint x: 312, startPoint y: 117, endPoint x: 322, endPoint y: 106, distance: 15.0
click at [322, 106] on textarea "Hey {first_name|there}, I wanted to share something personal with you—take a lo…" at bounding box center [329, 124] width 118 height 50
paste textarea "welcome to SLP Elevate! I created a video welcome for you! Feel free to click r…"
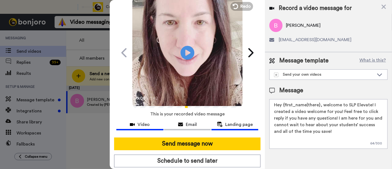
scroll to position [36, 0]
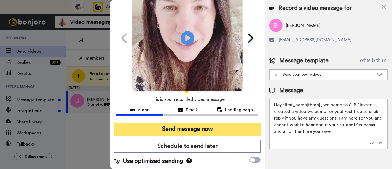
type textarea "Hey {first_name|there}, welcome to SLP Elevate! I created a video welcome for y…"
click at [239, 129] on button "Send message now" at bounding box center [187, 129] width 146 height 13
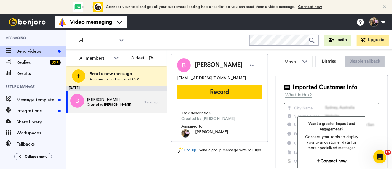
scroll to position [0, 0]
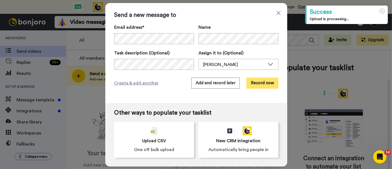
click at [261, 83] on button "Record now" at bounding box center [263, 83] width 32 height 11
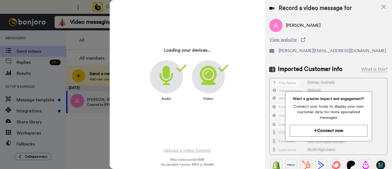
scroll to position [4, 0]
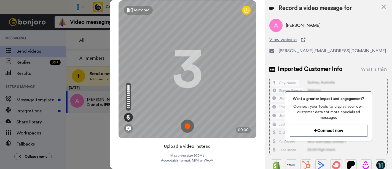
click at [186, 146] on button "Upload a video instead" at bounding box center [187, 146] width 50 height 7
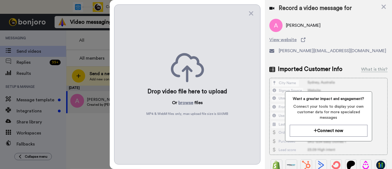
scroll to position [0, 0]
click at [191, 103] on button "browse" at bounding box center [185, 102] width 15 height 7
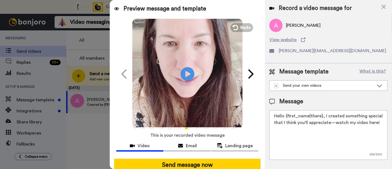
drag, startPoint x: 381, startPoint y: 123, endPoint x: 324, endPoint y: 113, distance: 57.9
click at [324, 113] on textarea "Hello {first_name|there}, I created something special that I think you'll appre…" at bounding box center [329, 135] width 118 height 50
paste textarea "welcome to SLP Elevate! I created a video welcome for you! Feel free to click r…"
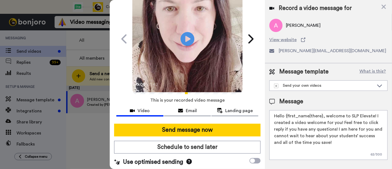
scroll to position [36, 0]
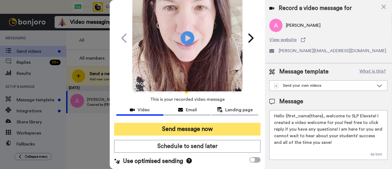
type textarea "Hello {first_name|there}, welcome to SLP Elevate! I created a video welcome for…"
click at [245, 130] on button "Send message now" at bounding box center [187, 129] width 146 height 13
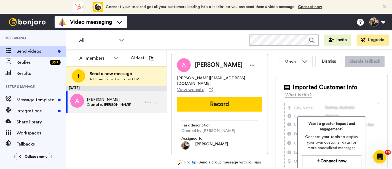
scroll to position [0, 0]
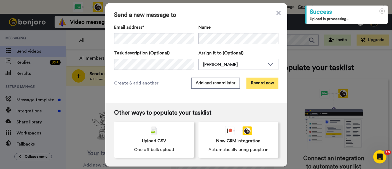
click at [268, 83] on button "Record now" at bounding box center [263, 83] width 32 height 11
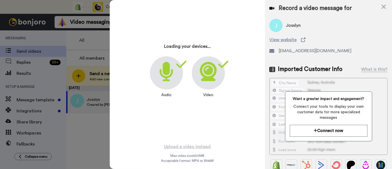
scroll to position [4, 0]
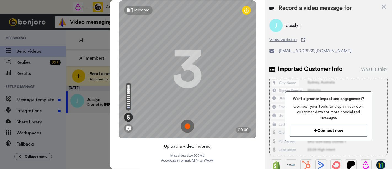
click at [199, 146] on button "Upload a video instead" at bounding box center [187, 146] width 50 height 7
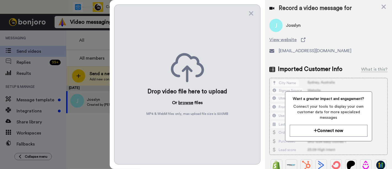
click at [189, 103] on button "browse" at bounding box center [185, 102] width 15 height 7
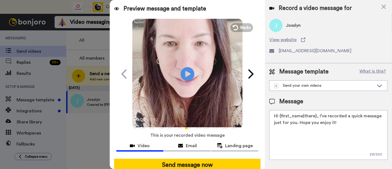
drag, startPoint x: 338, startPoint y: 120, endPoint x: 318, endPoint y: 111, distance: 21.2
click at [318, 111] on textarea "Hi {first_name|there}, I’ve recorded a quick message just for you. Hope you enj…" at bounding box center [329, 135] width 118 height 50
paste textarea "welcome to SLP Elevate! I created a video welcome for you! Feel free to click r…"
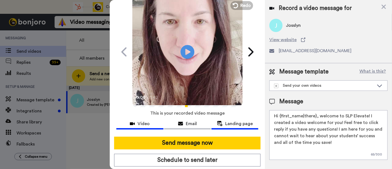
scroll to position [31, 0]
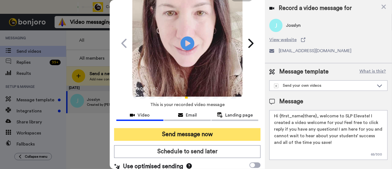
type textarea "Hi {first_name|there}, welcome to SLP Elevate! I created a video welcome for yo…"
click at [222, 135] on button "Send message now" at bounding box center [187, 134] width 146 height 13
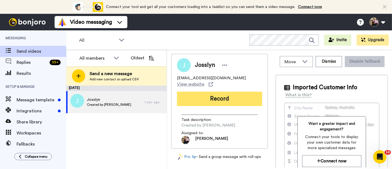
scroll to position [0, 0]
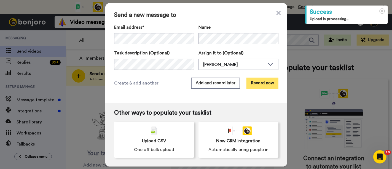
click at [254, 78] on button "Record now" at bounding box center [263, 83] width 32 height 11
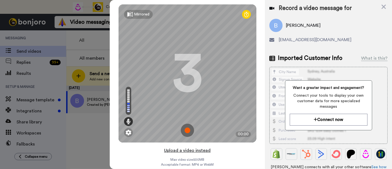
click at [187, 152] on button "Upload a video instead" at bounding box center [187, 150] width 50 height 7
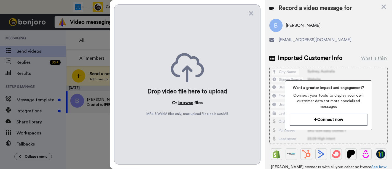
click at [188, 102] on button "browse" at bounding box center [185, 102] width 15 height 7
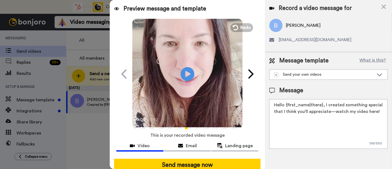
drag, startPoint x: 379, startPoint y: 112, endPoint x: 324, endPoint y: 101, distance: 55.6
click at [324, 101] on textarea "Hello {first_name|there}, I created something special that I think you'll appre…" at bounding box center [329, 124] width 118 height 50
paste textarea "welcome to SLP Elevate! I created a video welcome for you! Feel free to click r…"
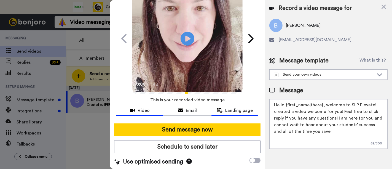
scroll to position [36, 0]
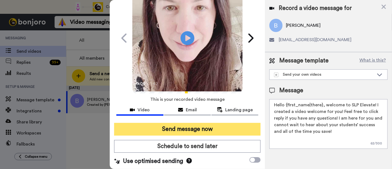
type textarea "Hello {first_name|there}, welcome to SLP Elevate! I created a video welcome for…"
click at [206, 128] on button "Send message now" at bounding box center [187, 129] width 146 height 13
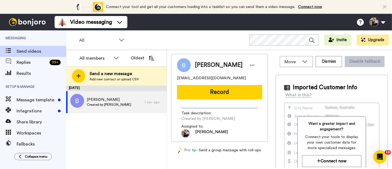
scroll to position [0, 0]
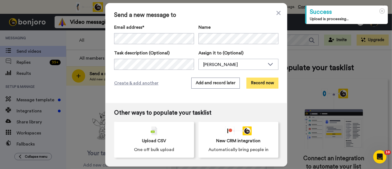
click at [261, 86] on button "Record now" at bounding box center [263, 83] width 32 height 11
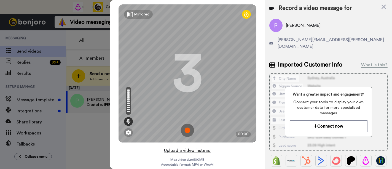
click at [209, 153] on button "Upload a video instead" at bounding box center [187, 150] width 50 height 7
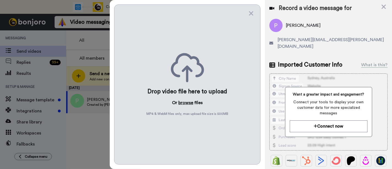
click at [185, 99] on button "browse" at bounding box center [185, 102] width 15 height 7
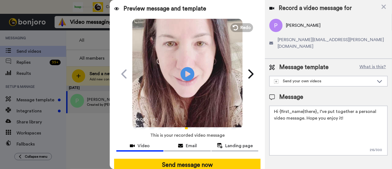
drag, startPoint x: 345, startPoint y: 111, endPoint x: 318, endPoint y: 108, distance: 27.6
click at [318, 108] on textarea "Hi {first_name|there}, I’ve put together a personal video message. Hope you enj…" at bounding box center [329, 131] width 118 height 50
paste textarea "welcome to SLP Elevate! I created a video welcome for you! Feel free to click r…"
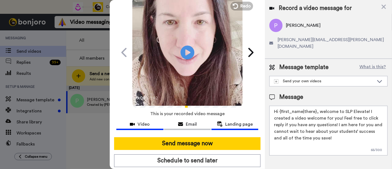
scroll to position [31, 0]
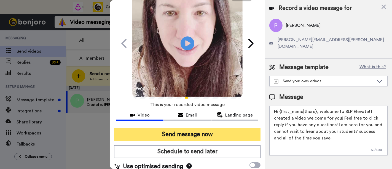
type textarea "Hi {first_name|there}, welcome to SLP Elevate! I created a video welcome for yo…"
click at [225, 133] on button "Send message now" at bounding box center [187, 134] width 146 height 13
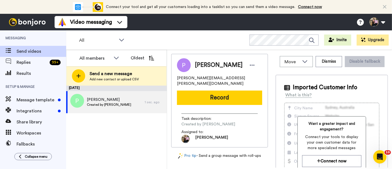
scroll to position [0, 0]
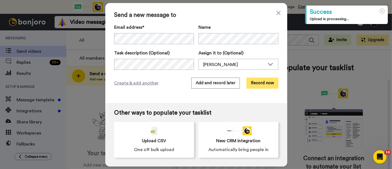
click at [263, 82] on button "Record now" at bounding box center [263, 83] width 32 height 11
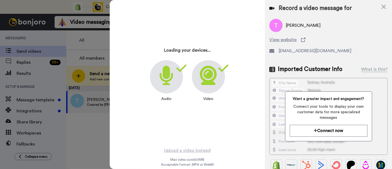
scroll to position [4, 0]
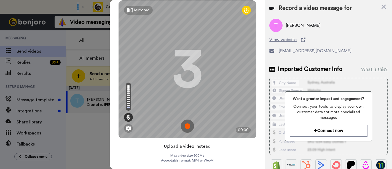
click at [173, 148] on button "Upload a video instead" at bounding box center [187, 146] width 50 height 7
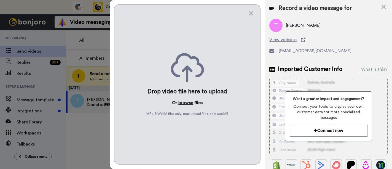
click at [191, 103] on button "browse" at bounding box center [185, 102] width 15 height 7
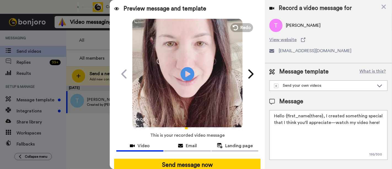
drag, startPoint x: 386, startPoint y: 123, endPoint x: 324, endPoint y: 115, distance: 62.3
click at [324, 115] on textarea "Hello {first_name|there}, I created something special that I think you'll appre…" at bounding box center [329, 135] width 118 height 50
paste textarea "welcome to SLP Elevate! I created a video welcome for you! Feel free to click r…"
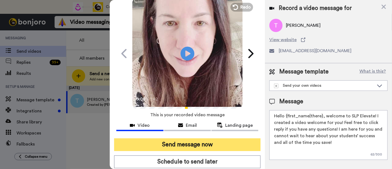
scroll to position [36, 0]
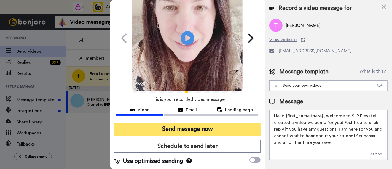
type textarea "Hello {first_name|there}, welcome to SLP Elevate! I created a video welcome for…"
click at [209, 131] on button "Send message now" at bounding box center [187, 129] width 146 height 13
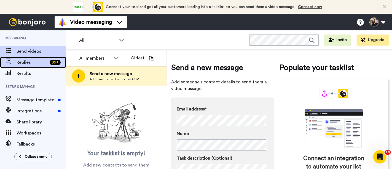
click at [39, 59] on span "Replies" at bounding box center [32, 62] width 31 height 7
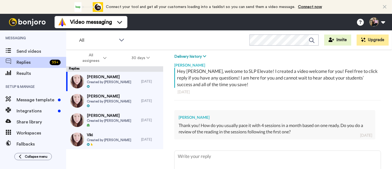
scroll to position [84, 0]
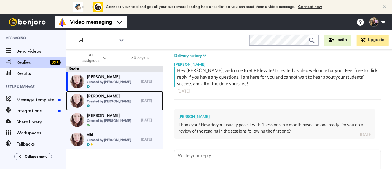
click at [108, 103] on span "Created by [PERSON_NAME]" at bounding box center [109, 101] width 44 height 4
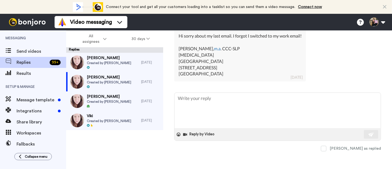
scroll to position [154, 0]
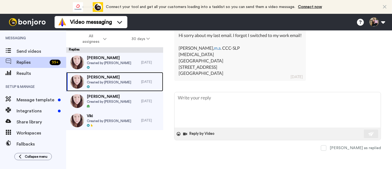
click at [118, 84] on div "[PERSON_NAME] Created by [PERSON_NAME]" at bounding box center [109, 81] width 44 height 14
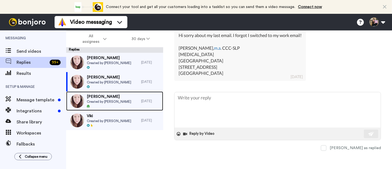
click at [115, 106] on div at bounding box center [109, 106] width 44 height 4
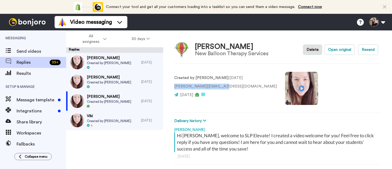
drag, startPoint x: 226, startPoint y: 86, endPoint x: 174, endPoint y: 85, distance: 52.4
click at [174, 85] on div "[PERSON_NAME] New Balloon Therapy Services Delete Open original Resend Created …" at bounding box center [277, 100] width 229 height 138
copy p "[PERSON_NAME][EMAIL_ADDRESS][DOMAIN_NAME]"
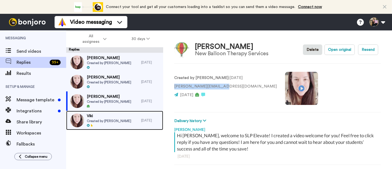
click at [116, 121] on span "Created by [PERSON_NAME]" at bounding box center [109, 121] width 44 height 4
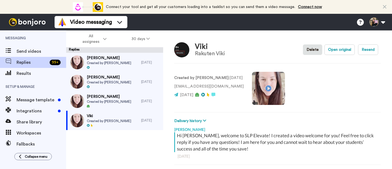
scroll to position [54, 0]
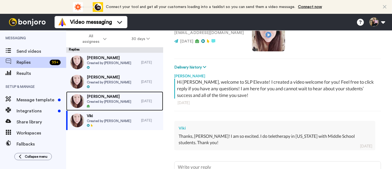
drag, startPoint x: 106, startPoint y: 97, endPoint x: 107, endPoint y: 89, distance: 8.1
click at [106, 97] on span "[PERSON_NAME]" at bounding box center [109, 97] width 44 height 6
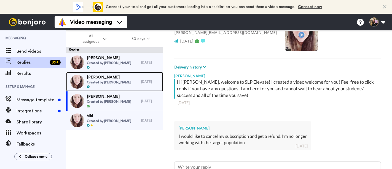
click at [109, 83] on span "Created by [PERSON_NAME]" at bounding box center [109, 82] width 44 height 4
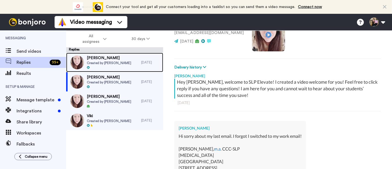
click at [130, 66] on div "[PERSON_NAME] Created by [PERSON_NAME]" at bounding box center [103, 62] width 75 height 19
type textarea "x"
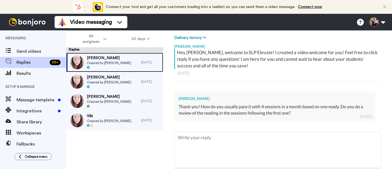
scroll to position [84, 0]
